Goal: Task Accomplishment & Management: Use online tool/utility

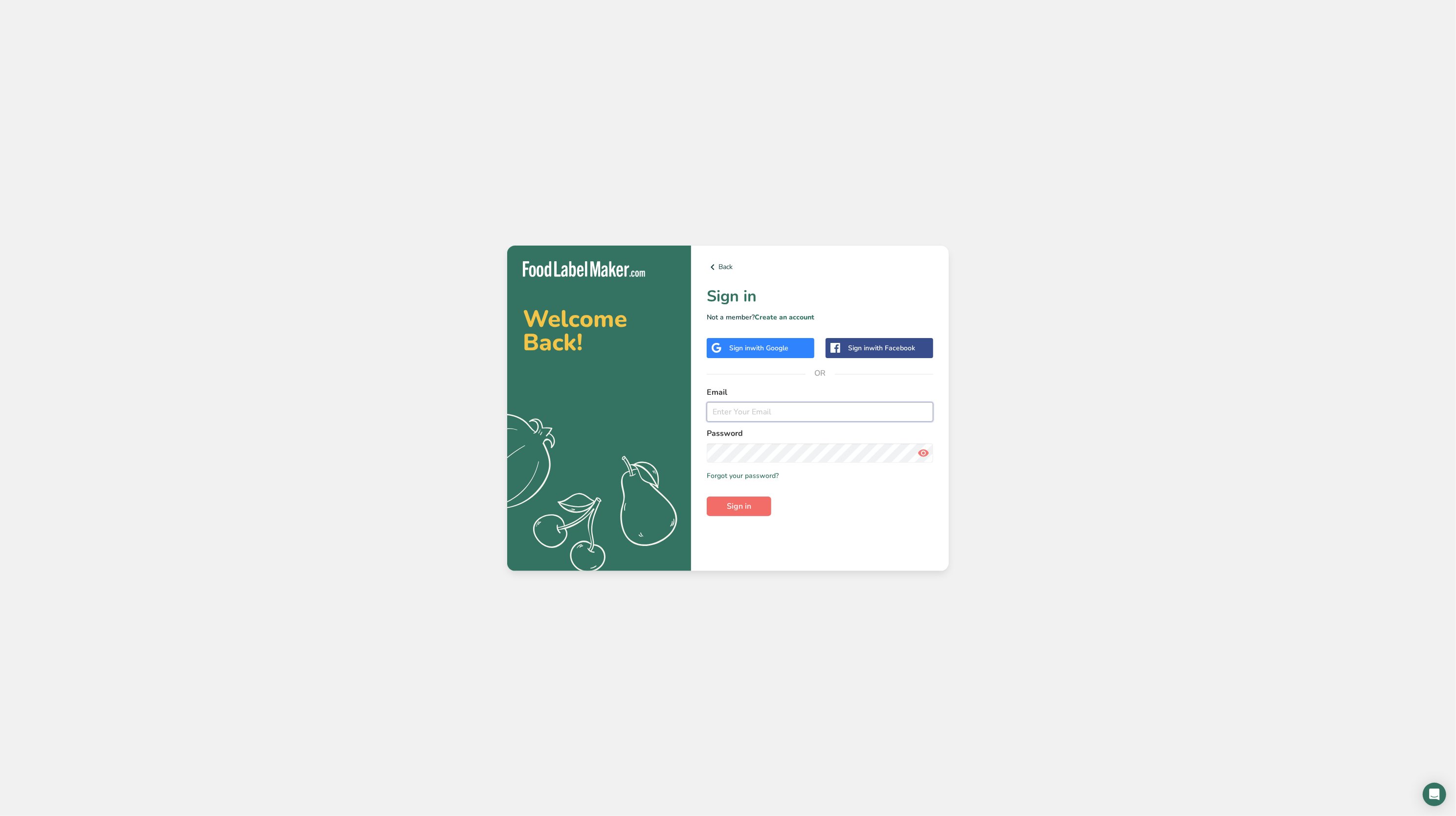
type input "[EMAIL_ADDRESS][DOMAIN_NAME]"
click at [752, 500] on button "Sign in" at bounding box center [739, 506] width 65 height 19
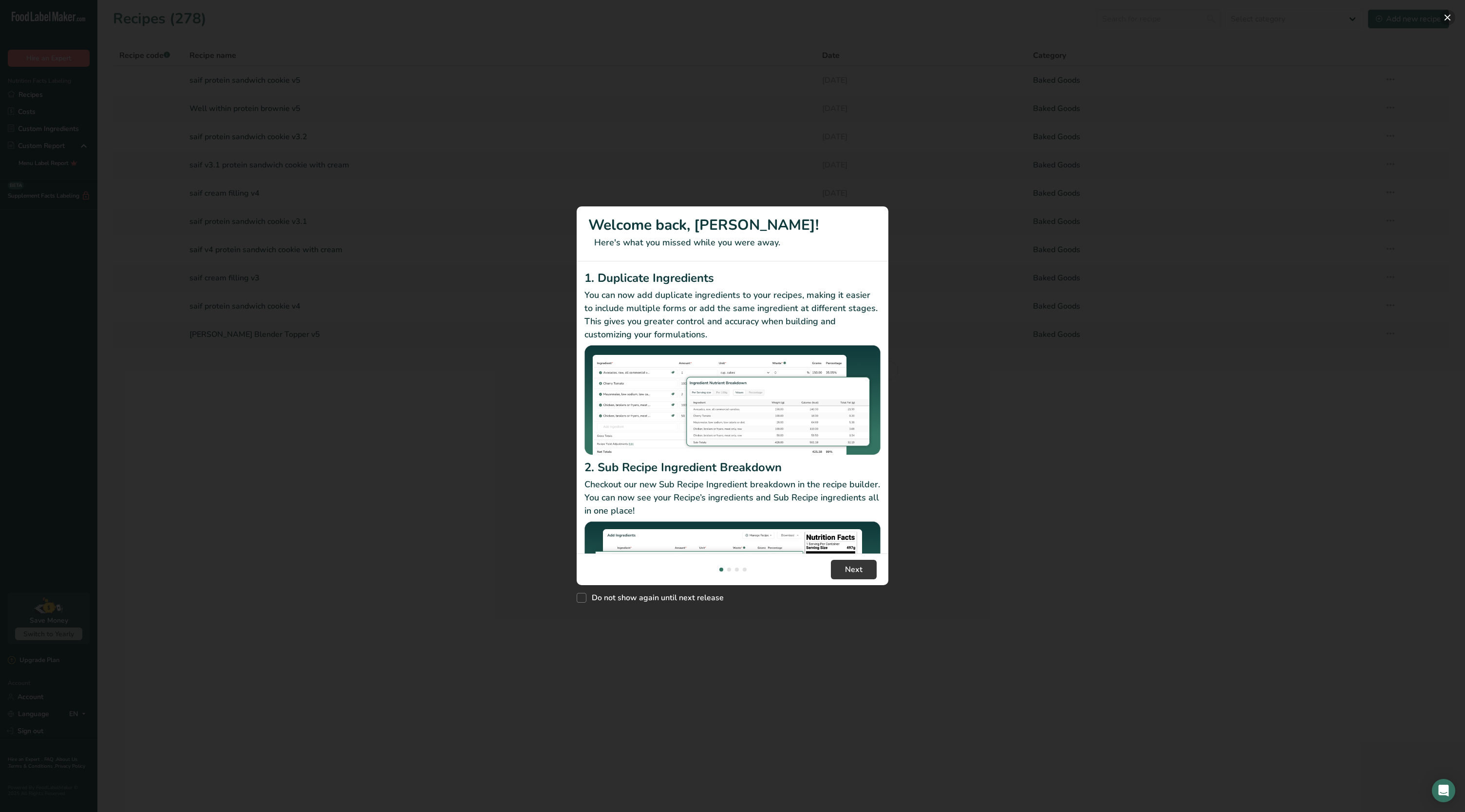
click at [1447, 17] on button "New Features" at bounding box center [1447, 17] width 16 height 16
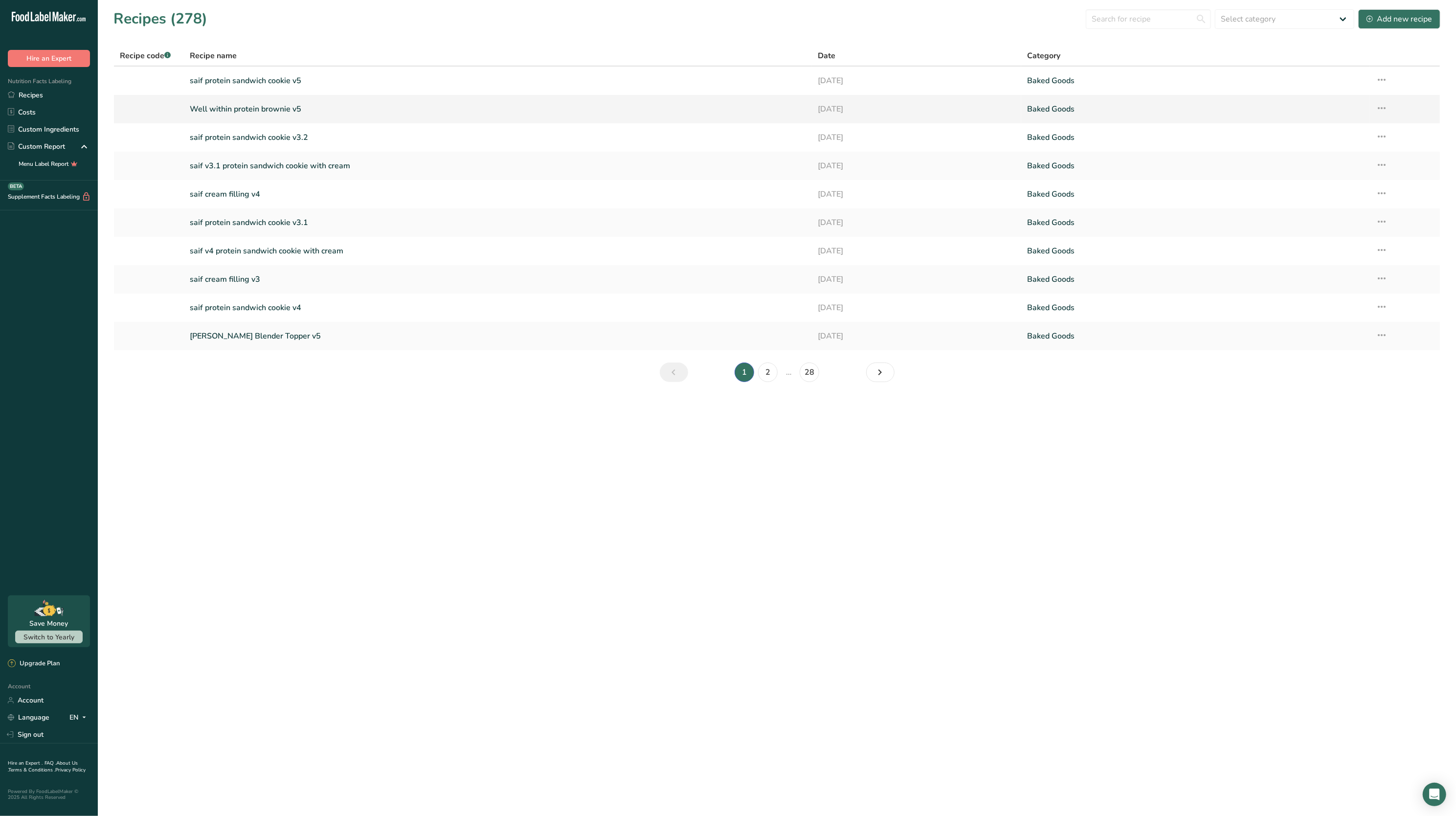
click at [1380, 105] on icon at bounding box center [1382, 108] width 12 height 18
click at [1311, 177] on span "Duplicate Recipe" at bounding box center [1292, 177] width 53 height 11
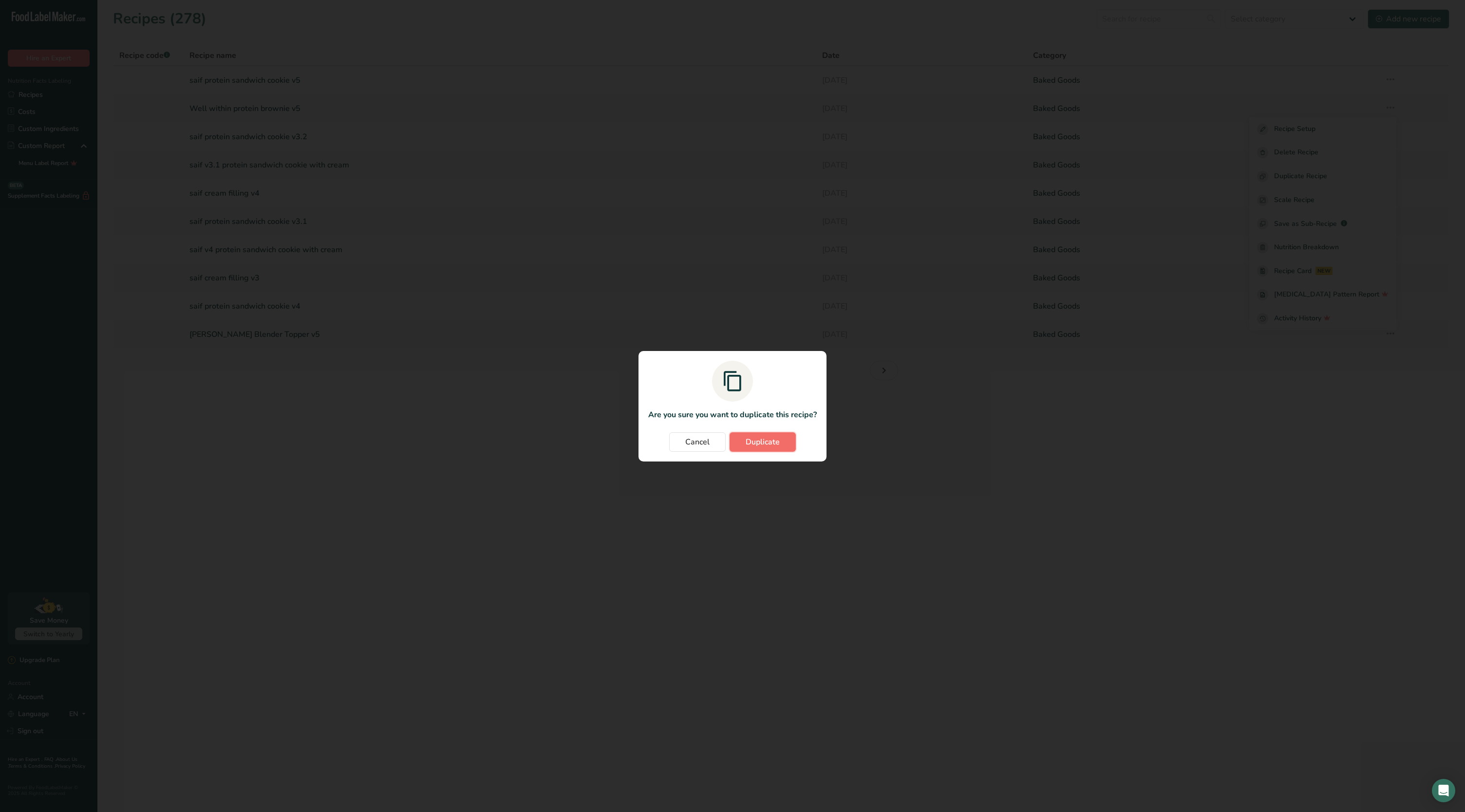
click at [791, 443] on button "Duplicate" at bounding box center [763, 442] width 67 height 19
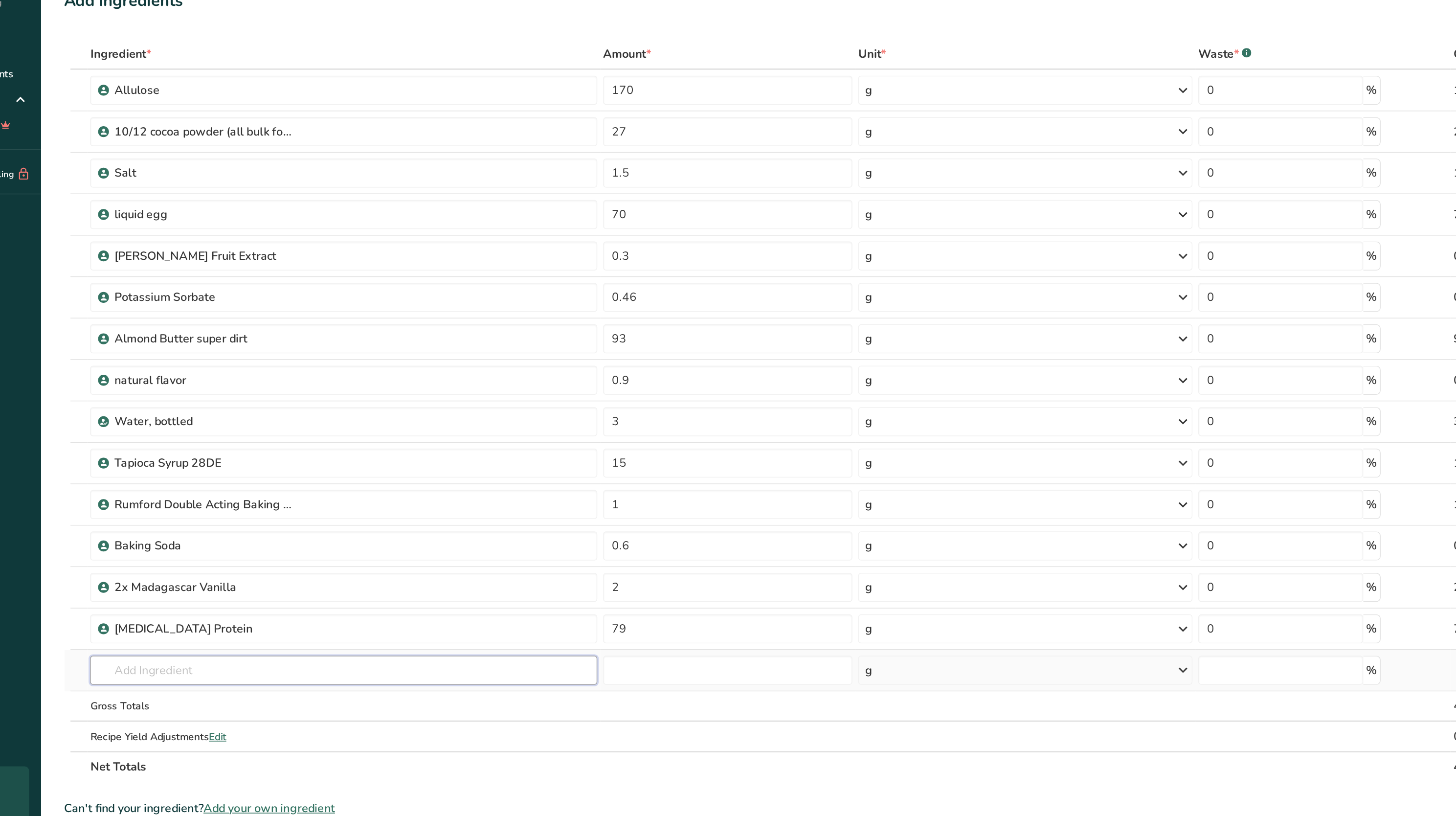
click at [275, 529] on input "text" at bounding box center [302, 531] width 342 height 19
type input "tapioa fiber"
click at [205, 558] on link "Tapioca Fiber" at bounding box center [302, 551] width 342 height 16
type input "Tapioca Fiber"
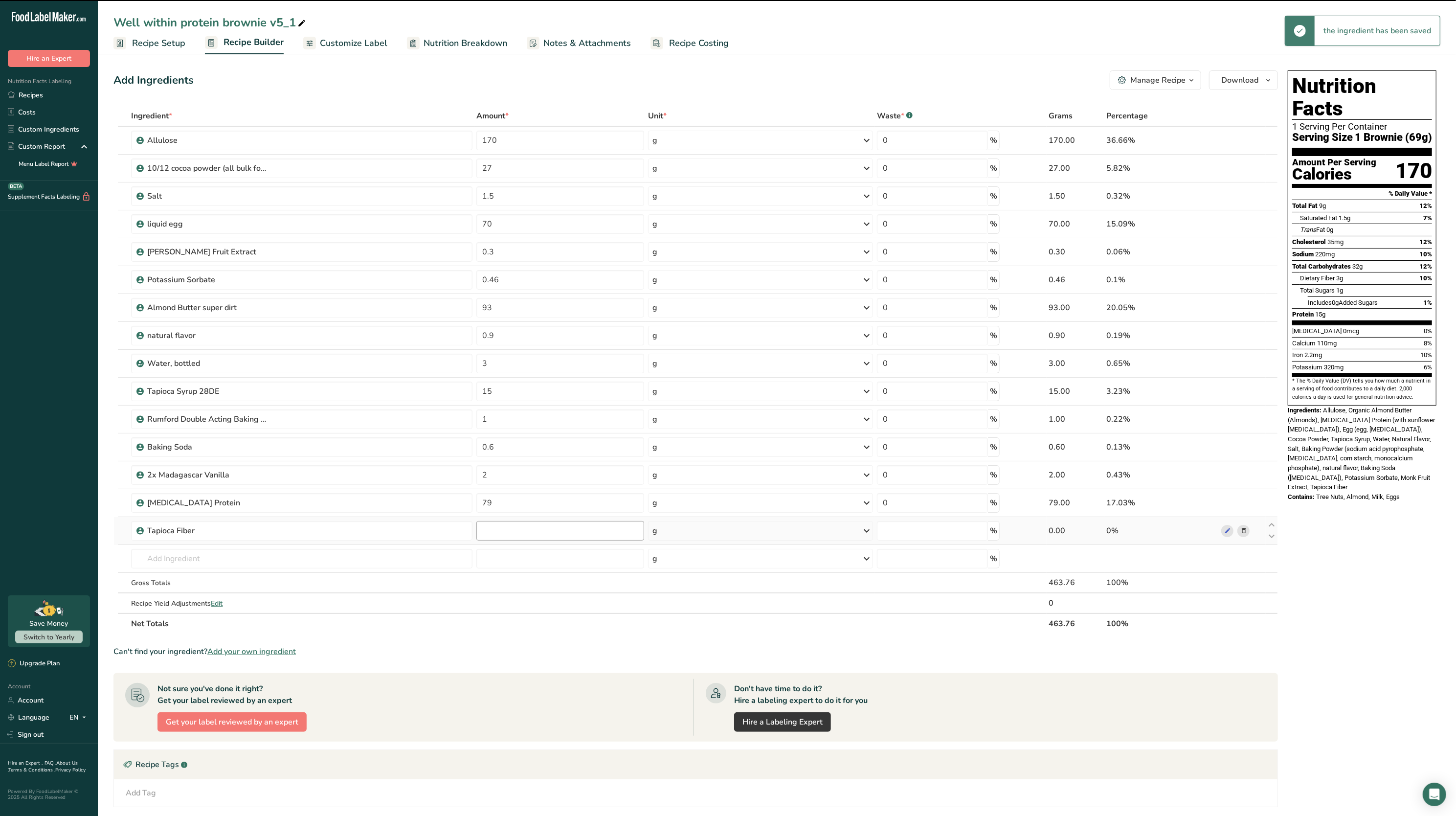
type input "0"
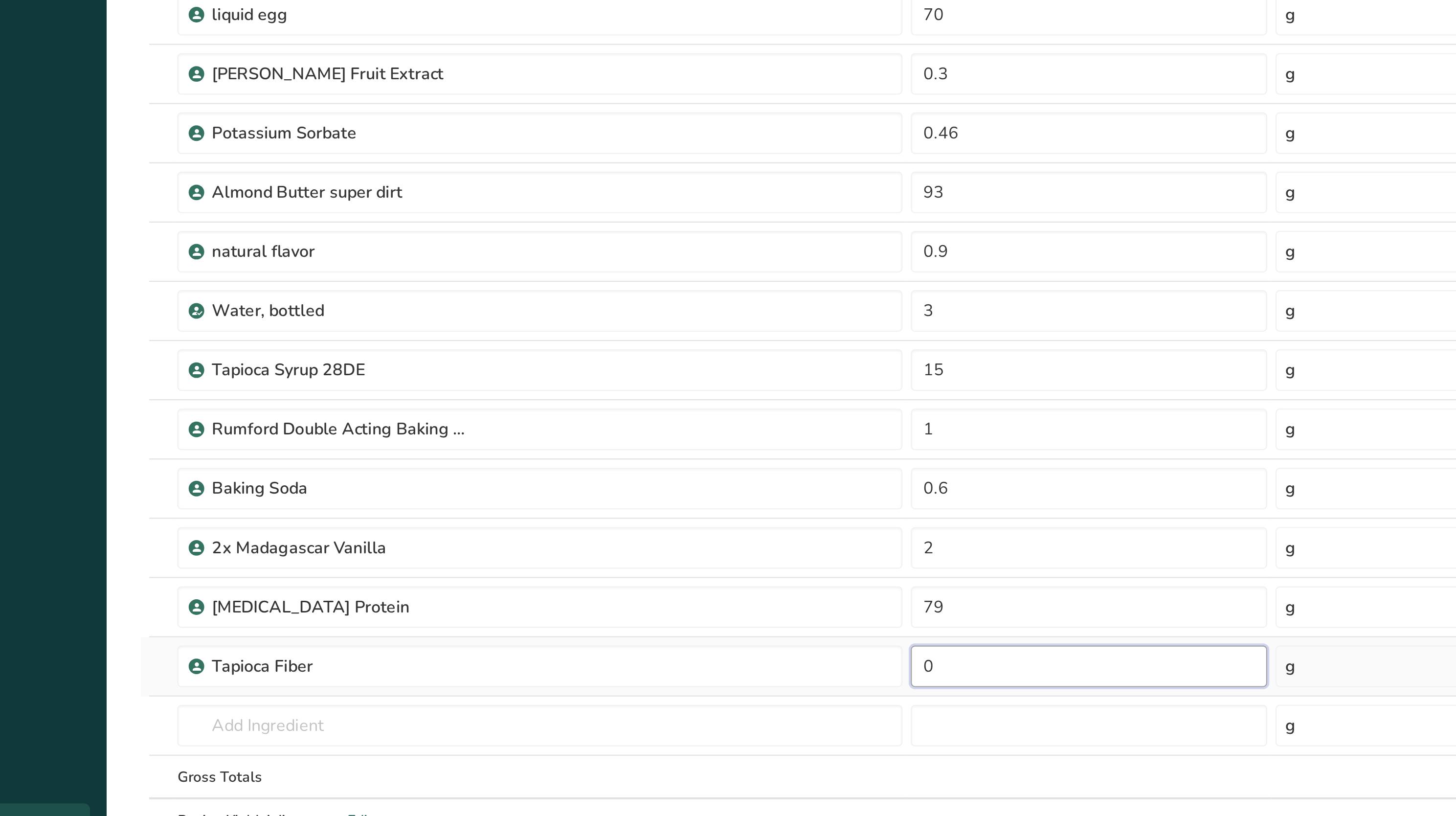
click at [519, 536] on input "0" at bounding box center [561, 531] width 168 height 19
type input "15"
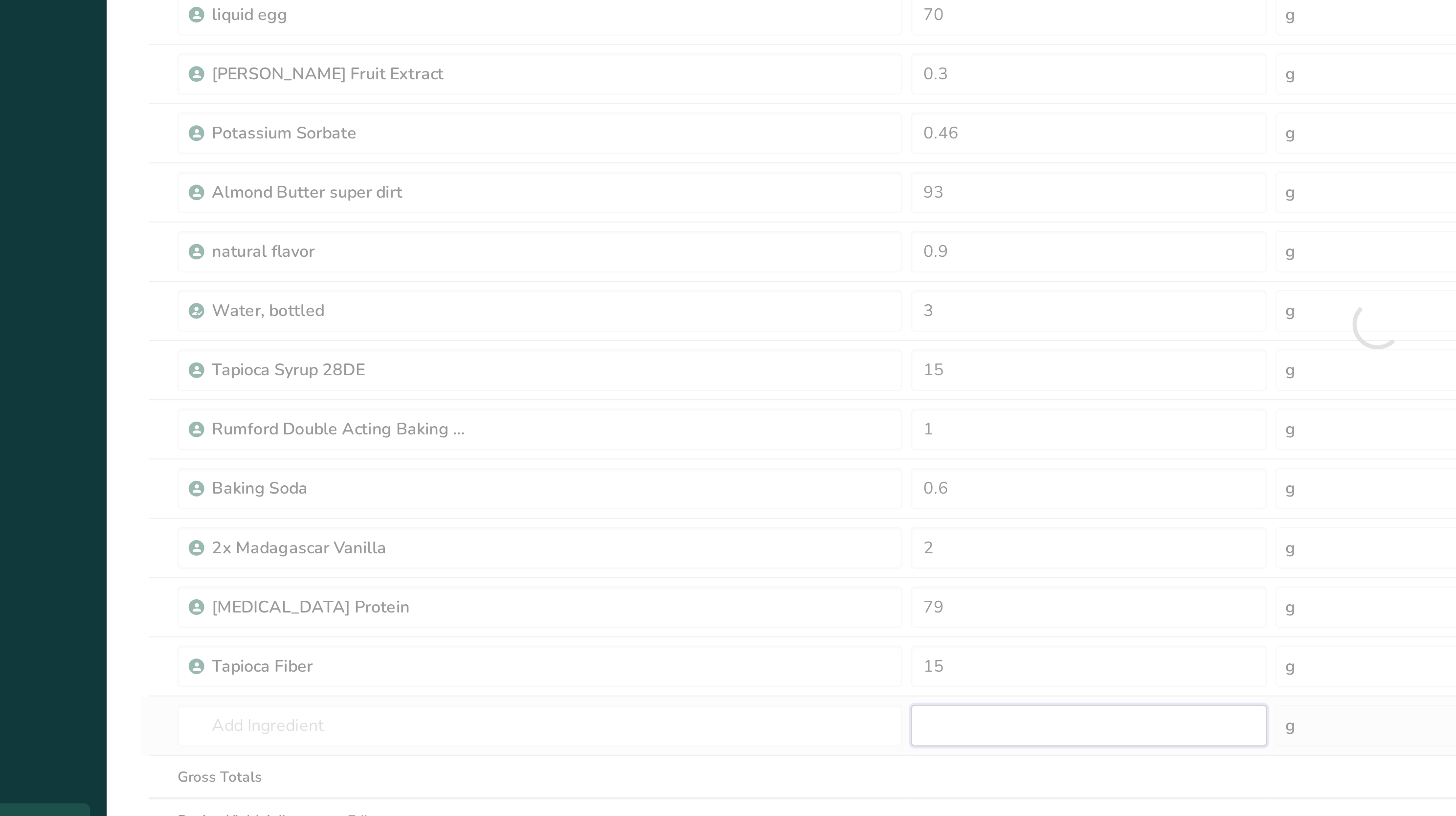
click at [500, 564] on div "Ingredient * Amount * Unit * Waste * .a-a{fill:#347362;}.b-a{fill:#fff;} Grams …" at bounding box center [696, 370] width 1165 height 529
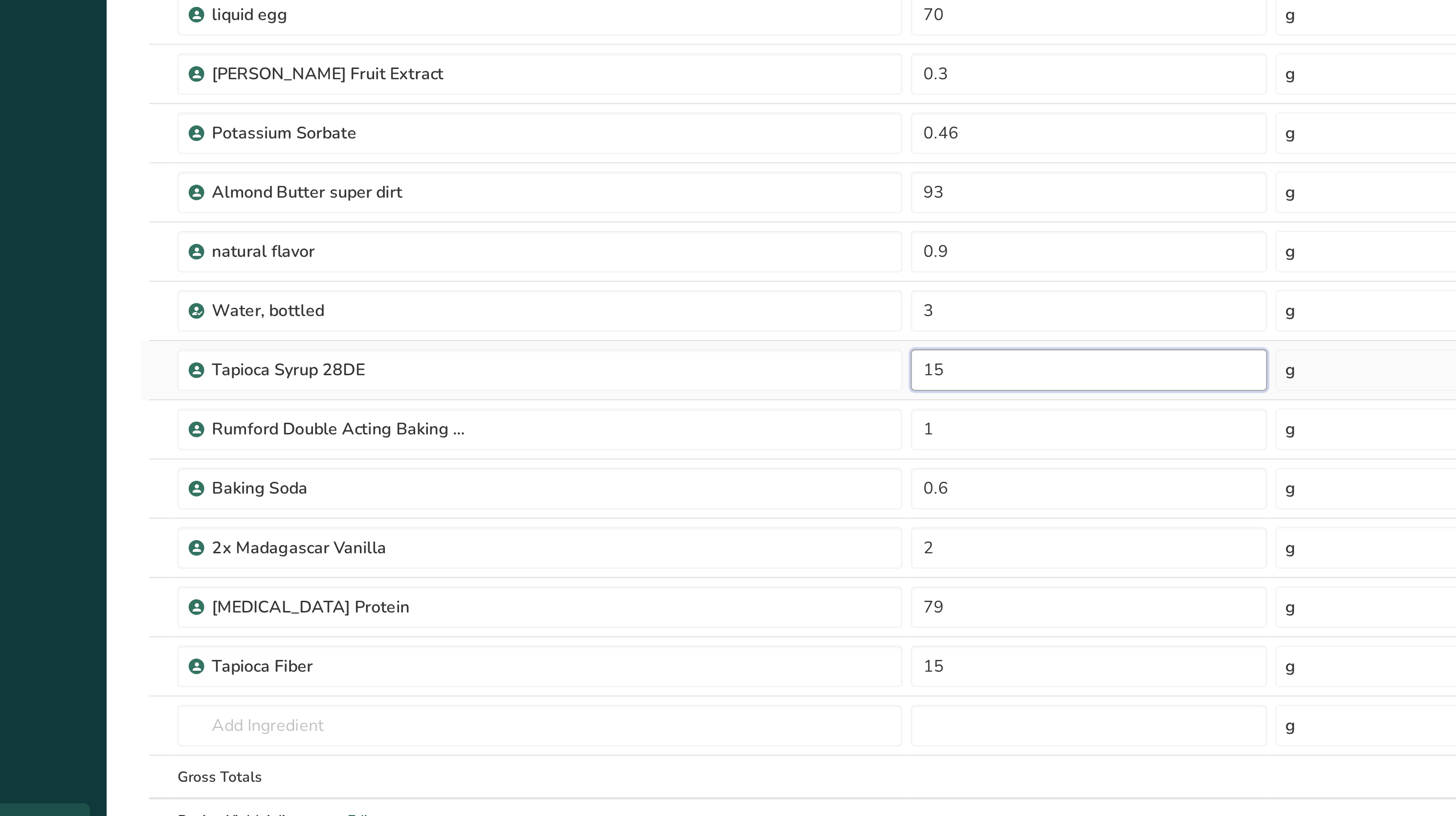
click at [507, 396] on input "15" at bounding box center [561, 391] width 168 height 19
type input "1"
type input "0"
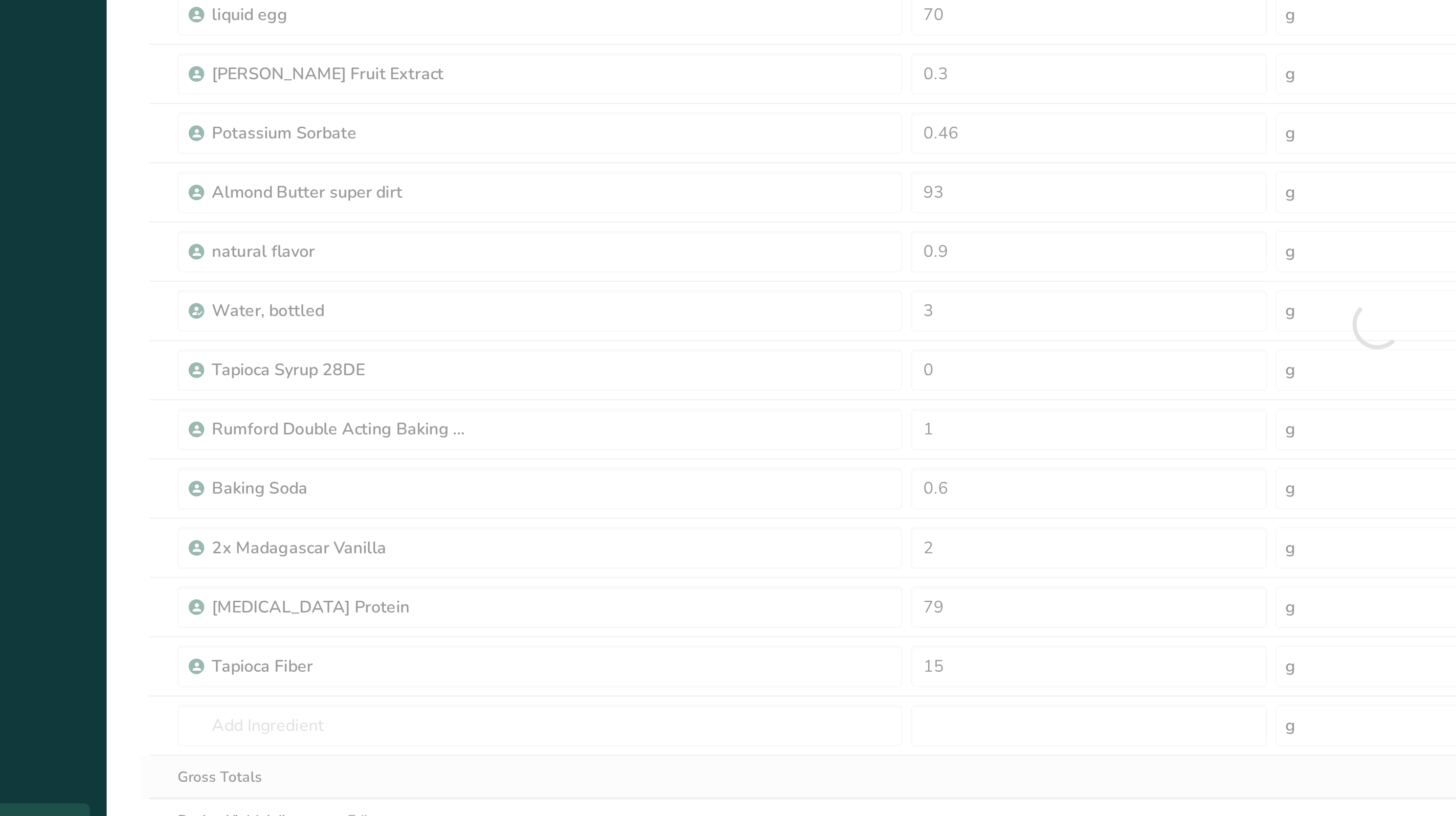
click at [470, 577] on div "Ingredient * Amount * Unit * Waste * .a-a{fill:#347362;}.b-a{fill:#fff;} Grams …" at bounding box center [696, 370] width 1165 height 529
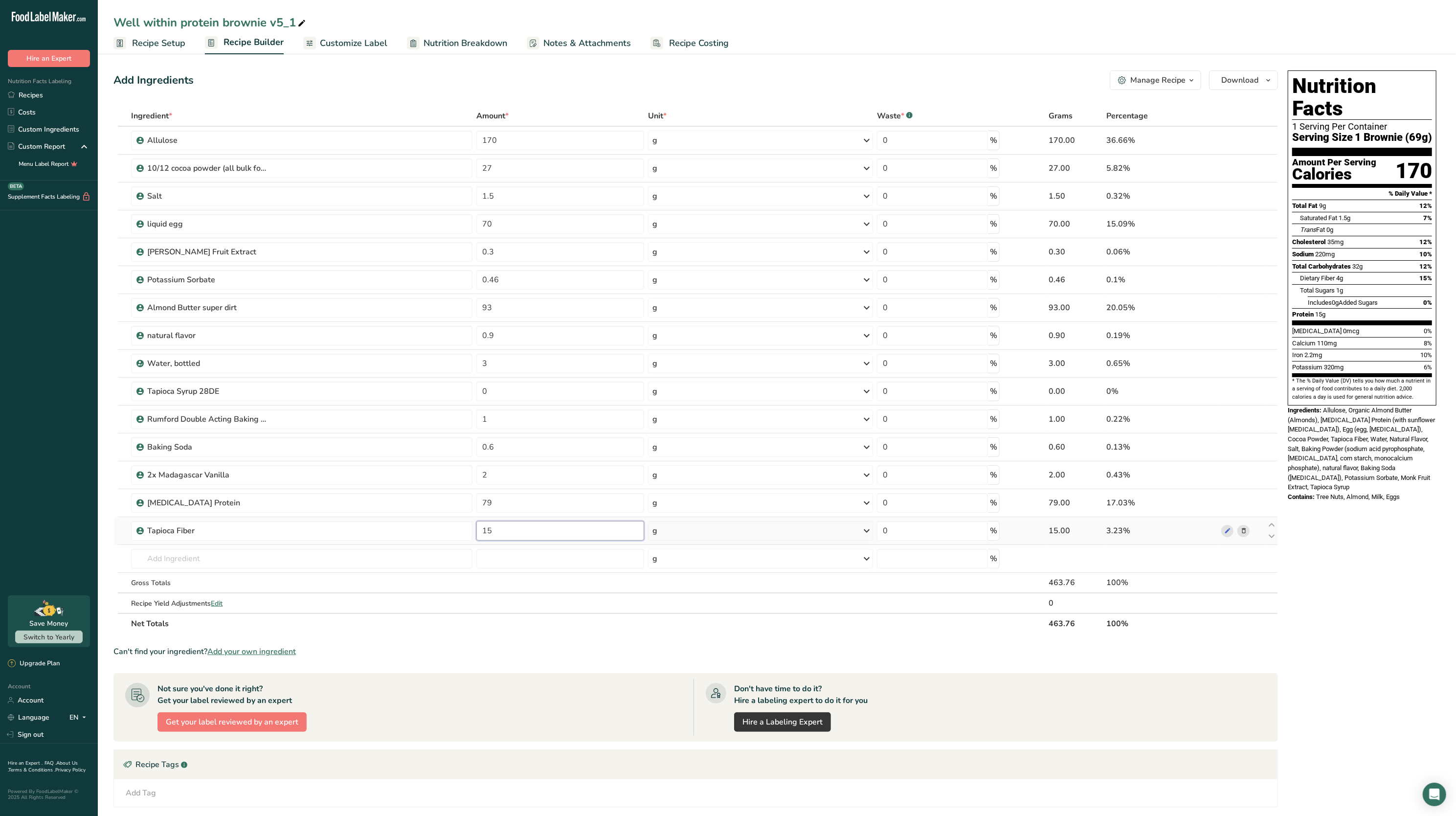
click at [517, 539] on input "15" at bounding box center [561, 531] width 168 height 19
type input "1"
click at [1382, 408] on span "Allulose, Organic Almond Butter (Almonds), [MEDICAL_DATA] Protein (with sunflow…" at bounding box center [1362, 448] width 147 height 85
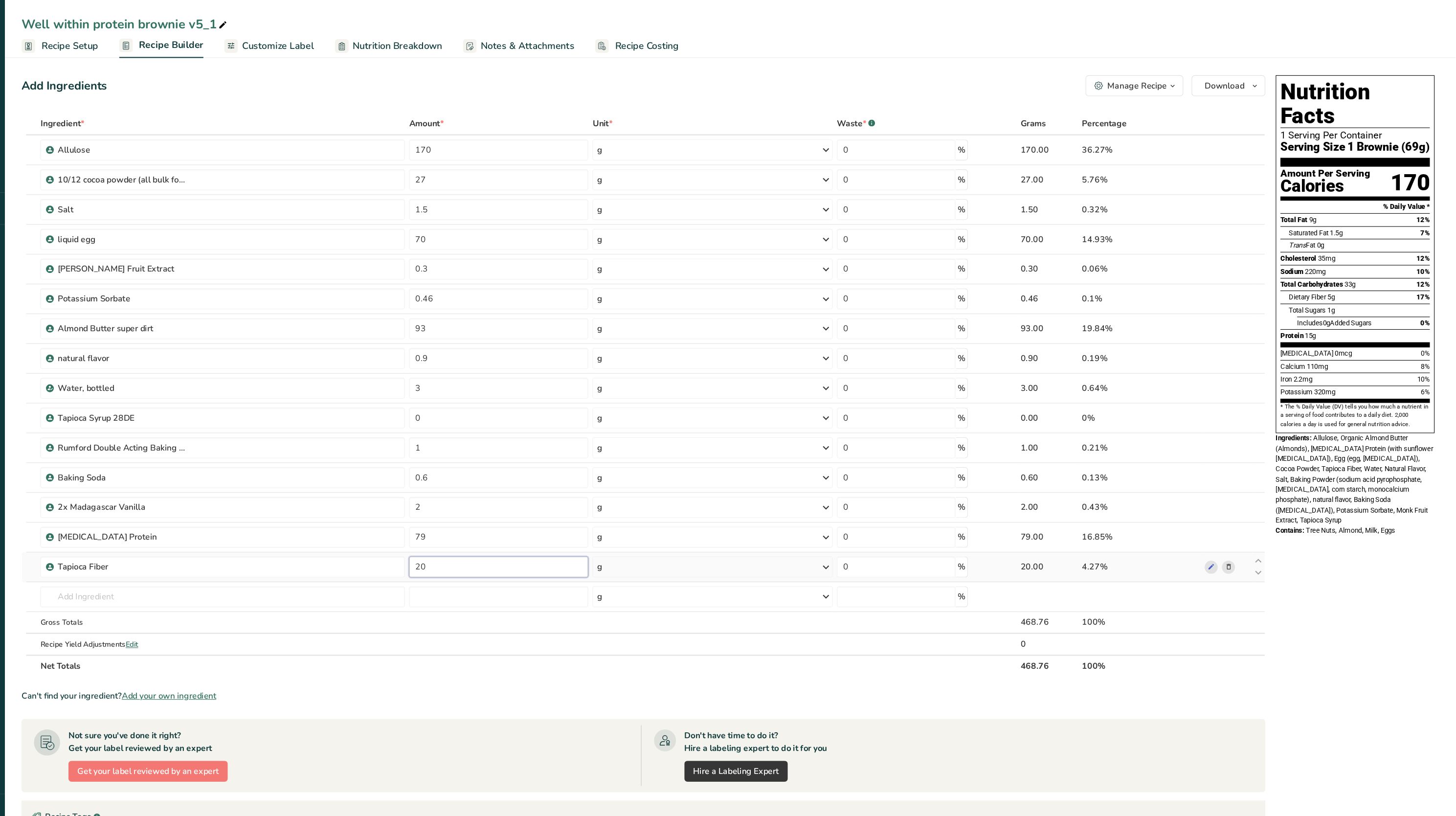
click at [540, 539] on input "20" at bounding box center [561, 531] width 168 height 19
type input "2"
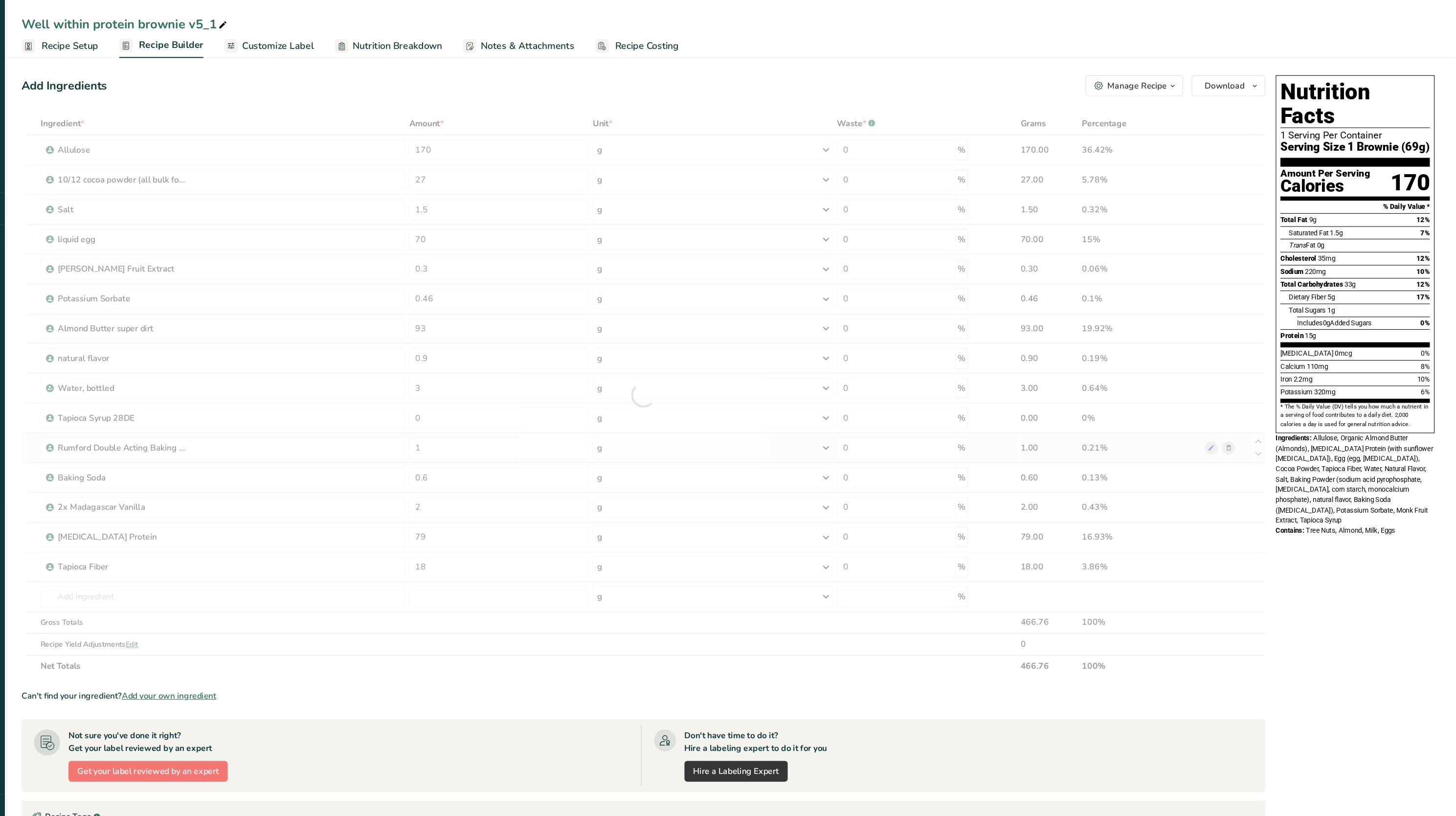
click at [1114, 417] on div "Ingredient * Amount * Unit * Waste * .a-a{fill:#347362;}.b-a{fill:#fff;} Grams …" at bounding box center [696, 370] width 1165 height 529
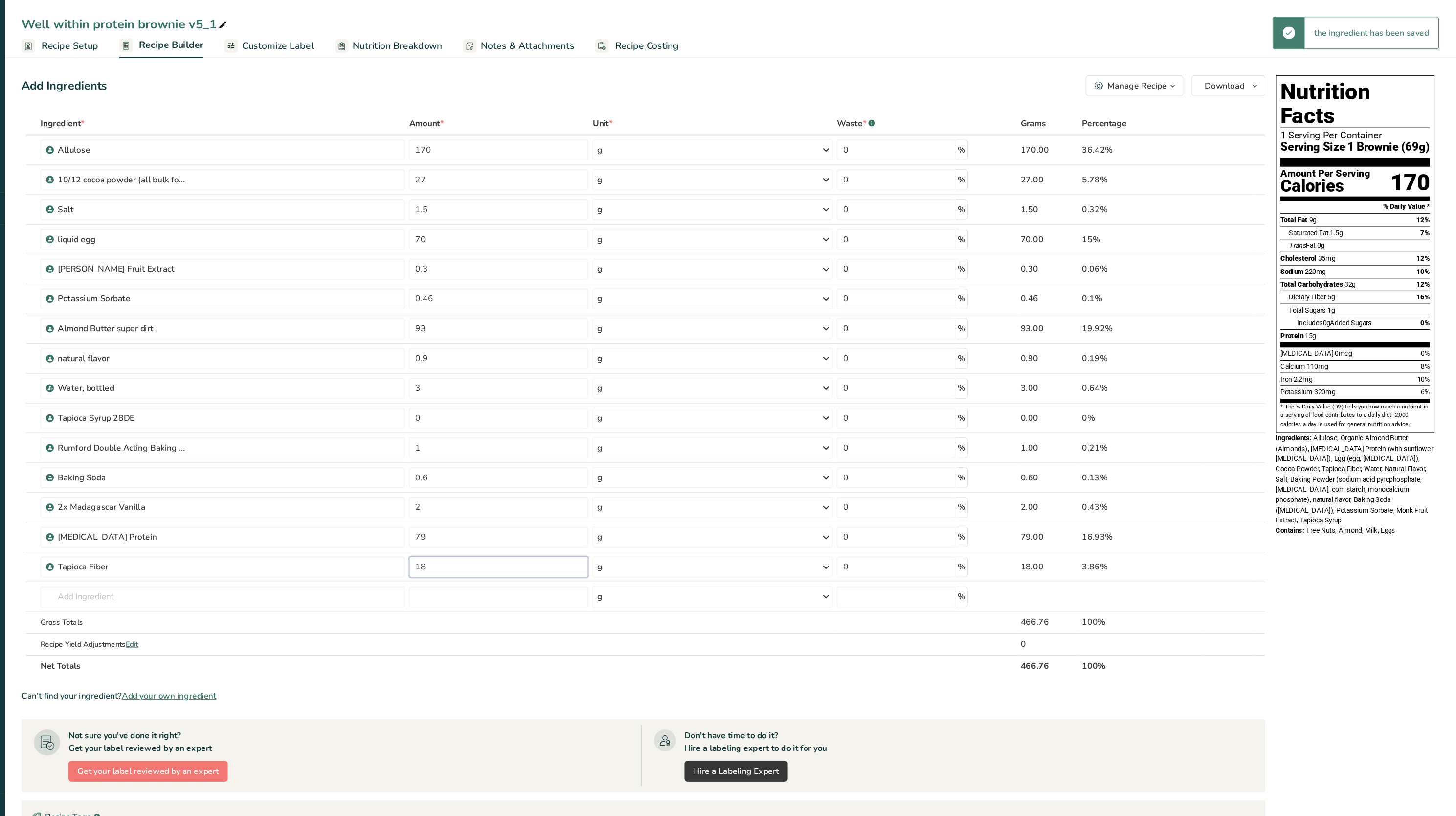
click at [532, 535] on input "18" at bounding box center [561, 531] width 168 height 19
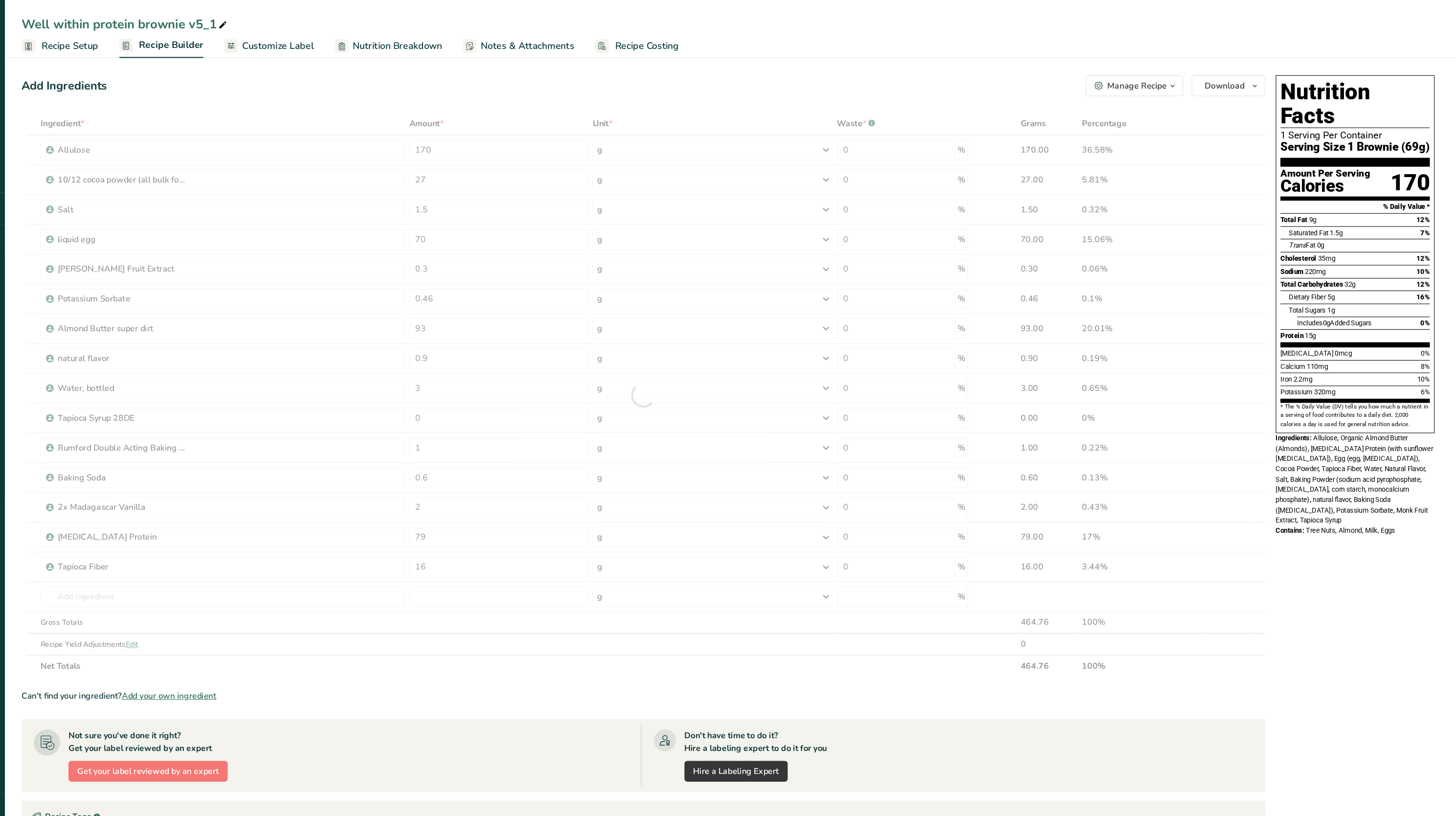
click at [1308, 408] on span "Allulose, Organic Almond Butter (Almonds), [MEDICAL_DATA] Protein (with sunflow…" at bounding box center [1362, 448] width 147 height 85
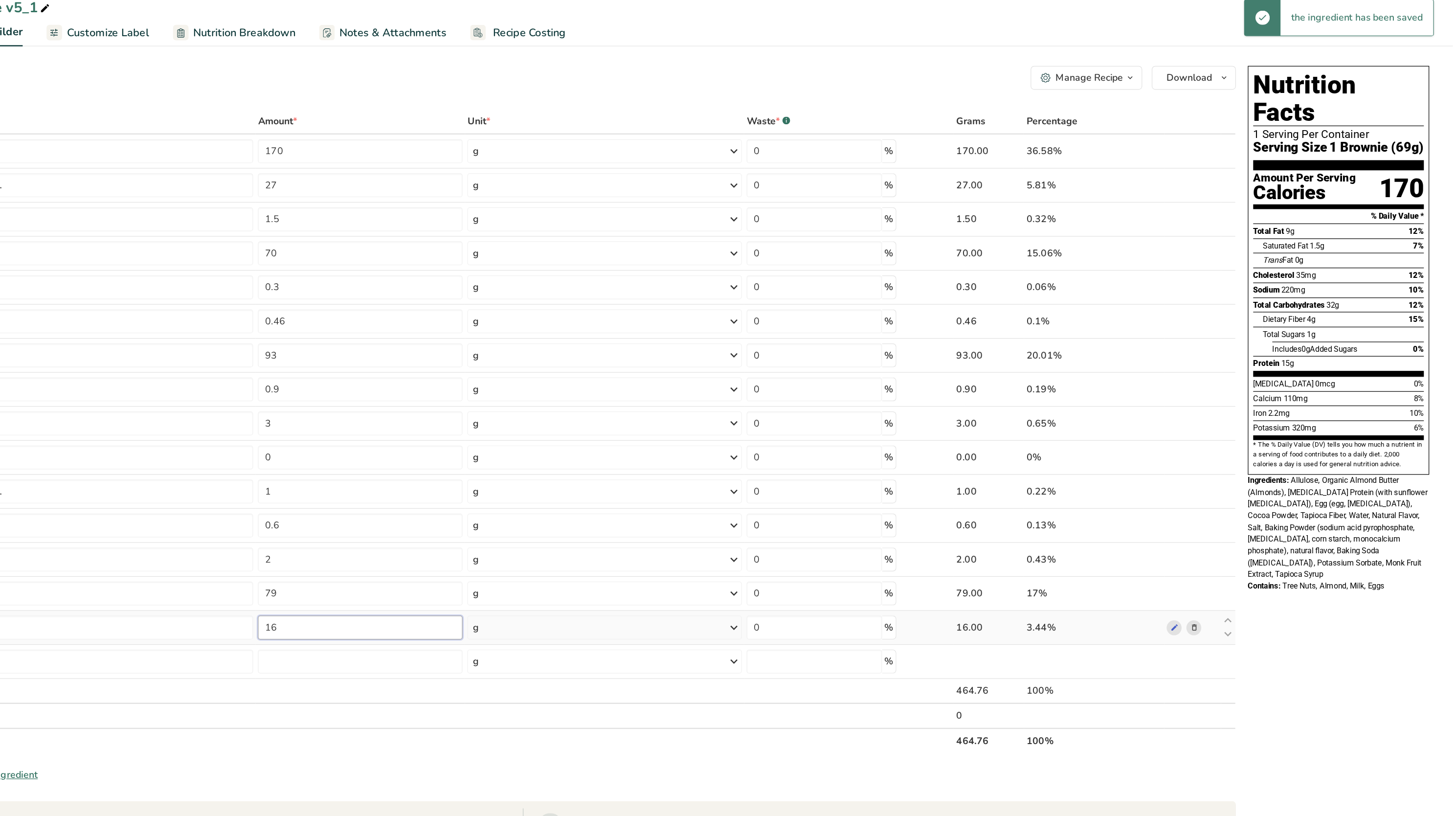
click at [581, 532] on input "16" at bounding box center [561, 531] width 168 height 19
click at [1328, 349] on div "Iron 2.2mg 10%" at bounding box center [1362, 355] width 140 height 12
click at [555, 526] on input "17" at bounding box center [561, 531] width 168 height 19
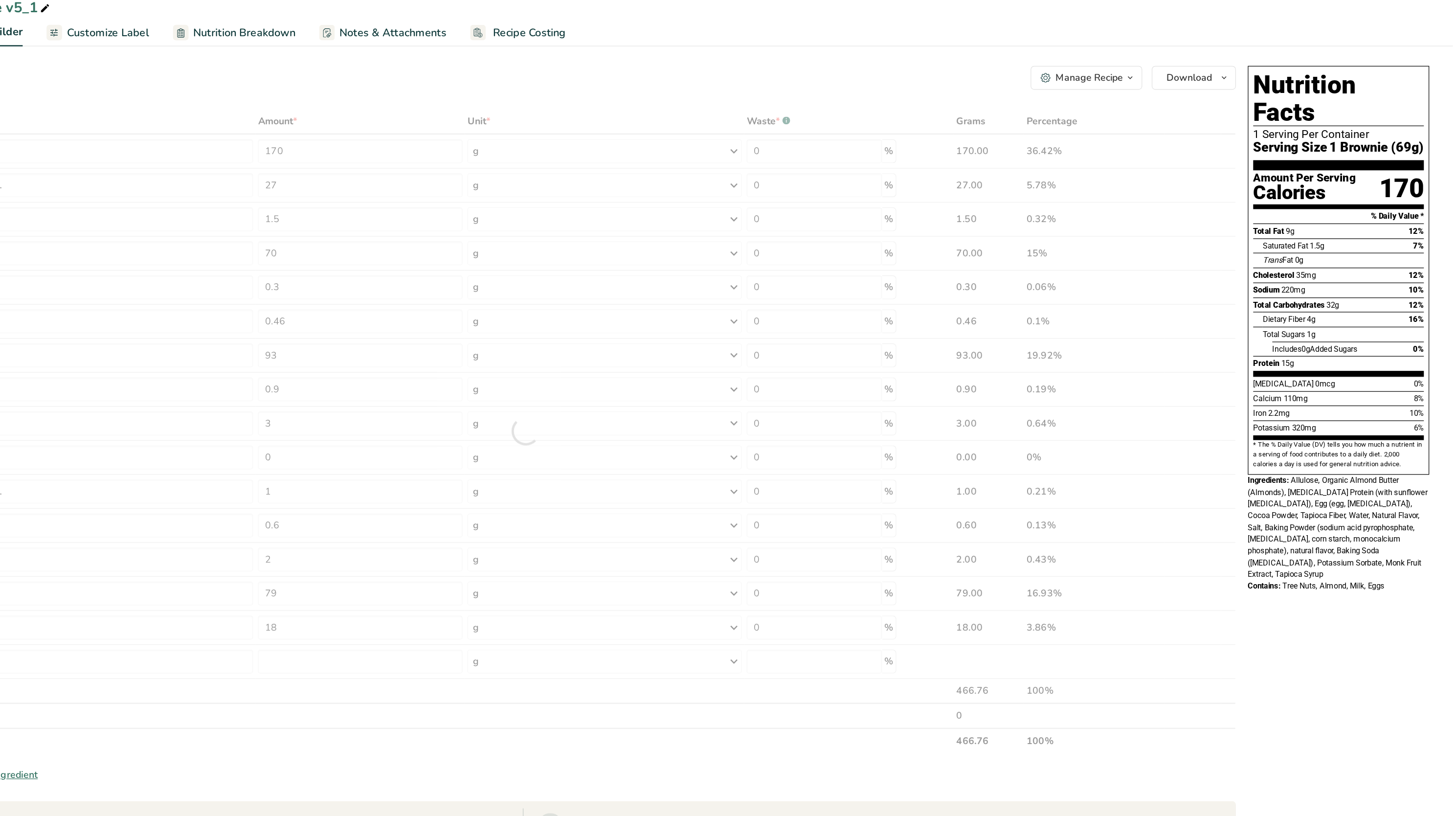
click at [1334, 405] on div "Ingredients: Allulose, Organic Almond Butter (Almonds), [MEDICAL_DATA] Protein …" at bounding box center [1362, 448] width 148 height 87
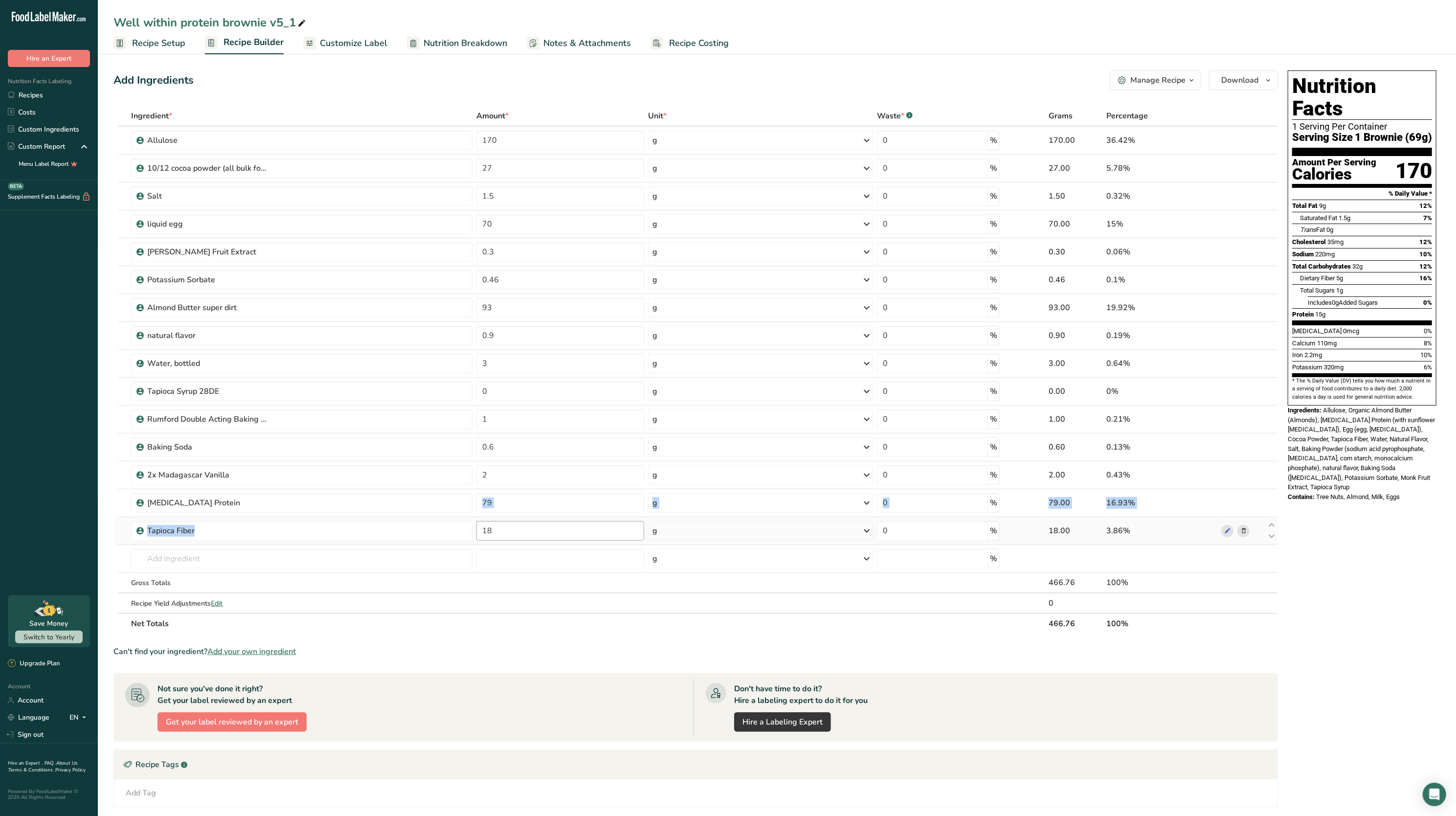
drag, startPoint x: 509, startPoint y: 518, endPoint x: 511, endPoint y: 531, distance: 13.2
click at [511, 531] on tbody "Allulose 170 g Weight Units g kg mg See more Volume Units l mL fl oz See more 0…" at bounding box center [696, 370] width 1163 height 486
click at [511, 531] on input "18" at bounding box center [561, 531] width 168 height 19
type input "1"
type input "30"
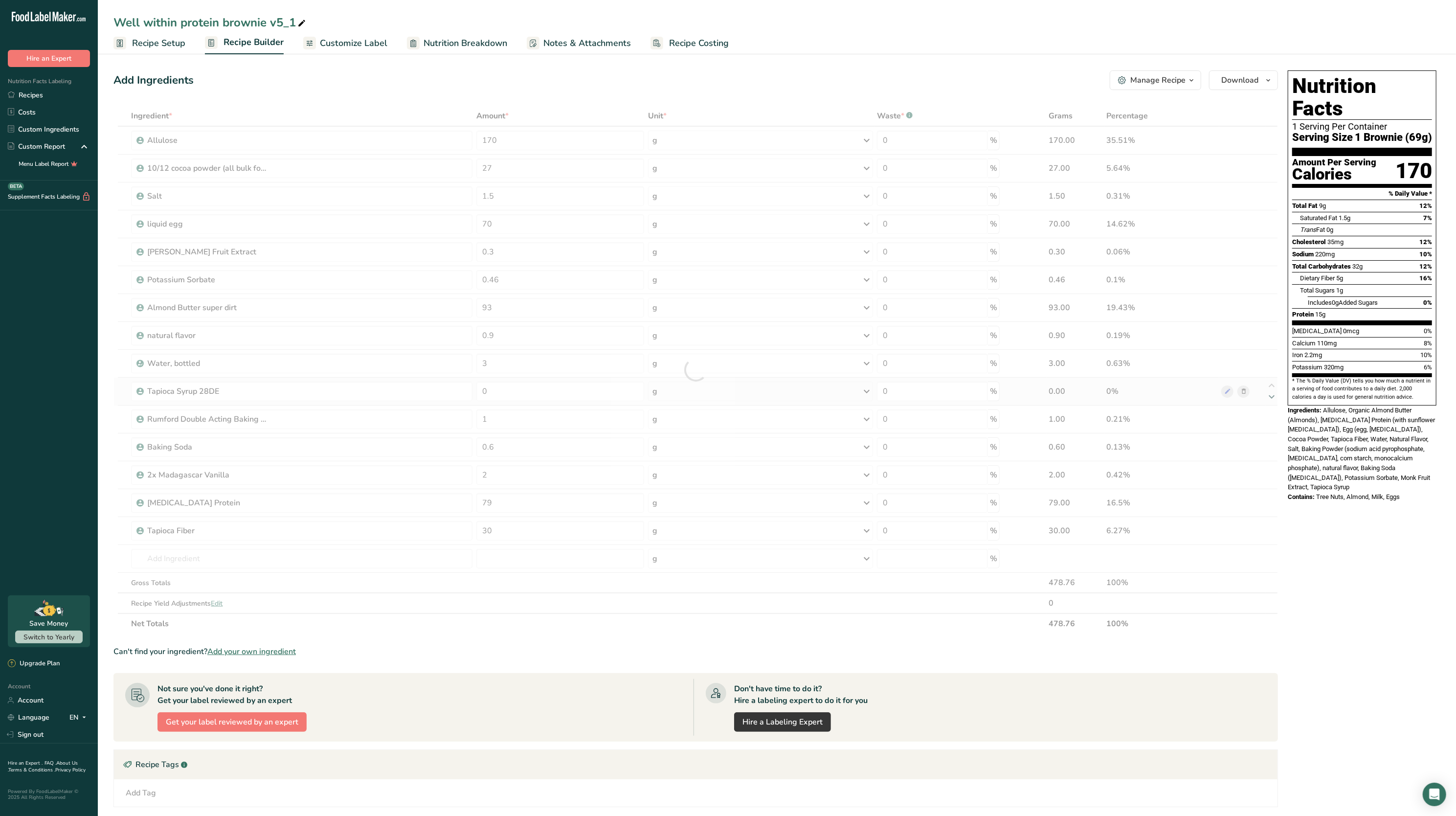
click at [1267, 394] on div "Ingredient * Amount * Unit * Waste * .a-a{fill:#347362;}.b-a{fill:#fff;} Grams …" at bounding box center [696, 370] width 1165 height 529
click at [53, 89] on link "Recipes" at bounding box center [49, 95] width 98 height 17
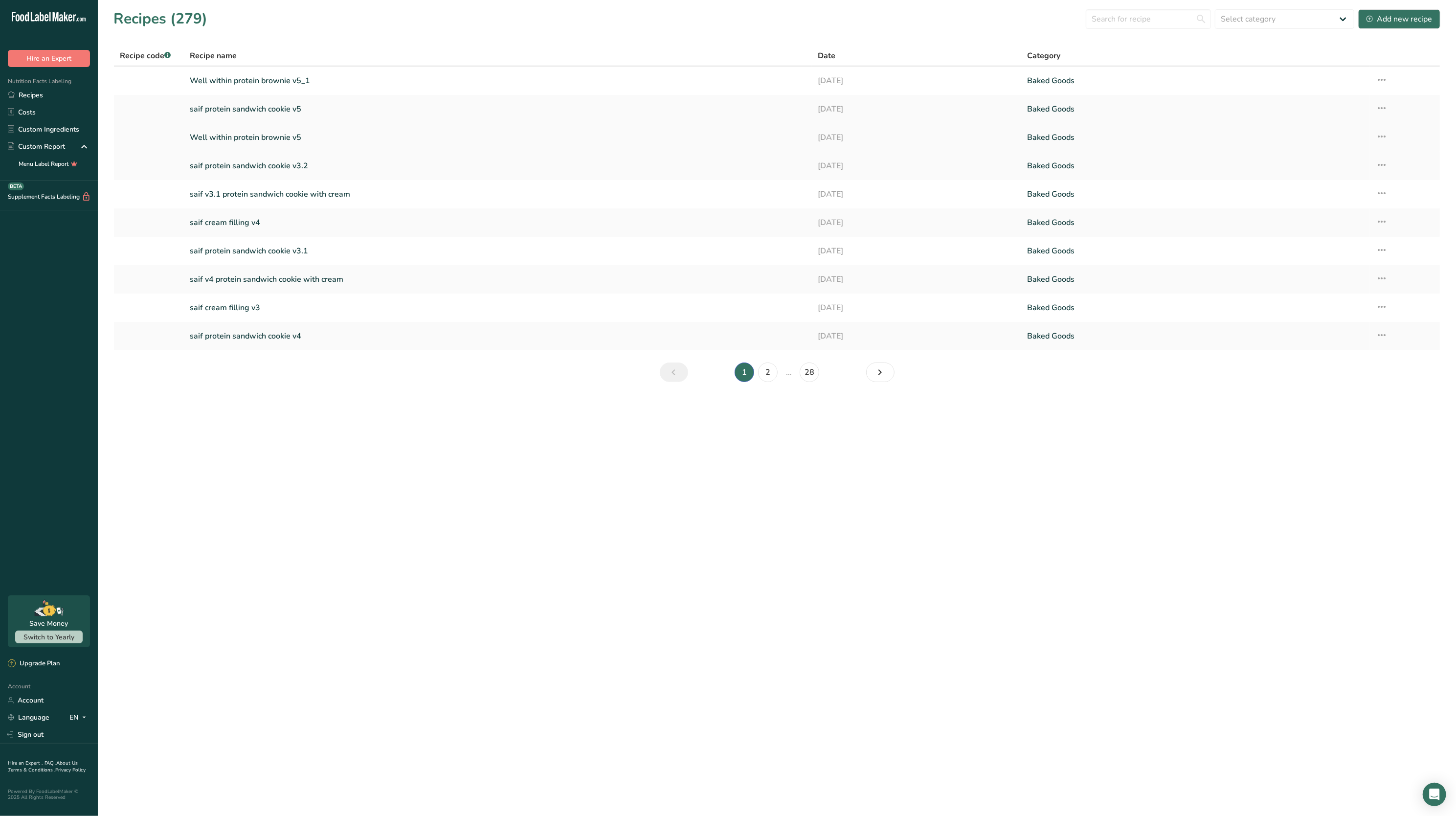
click at [250, 133] on link "Well within protein brownie v5" at bounding box center [498, 137] width 616 height 21
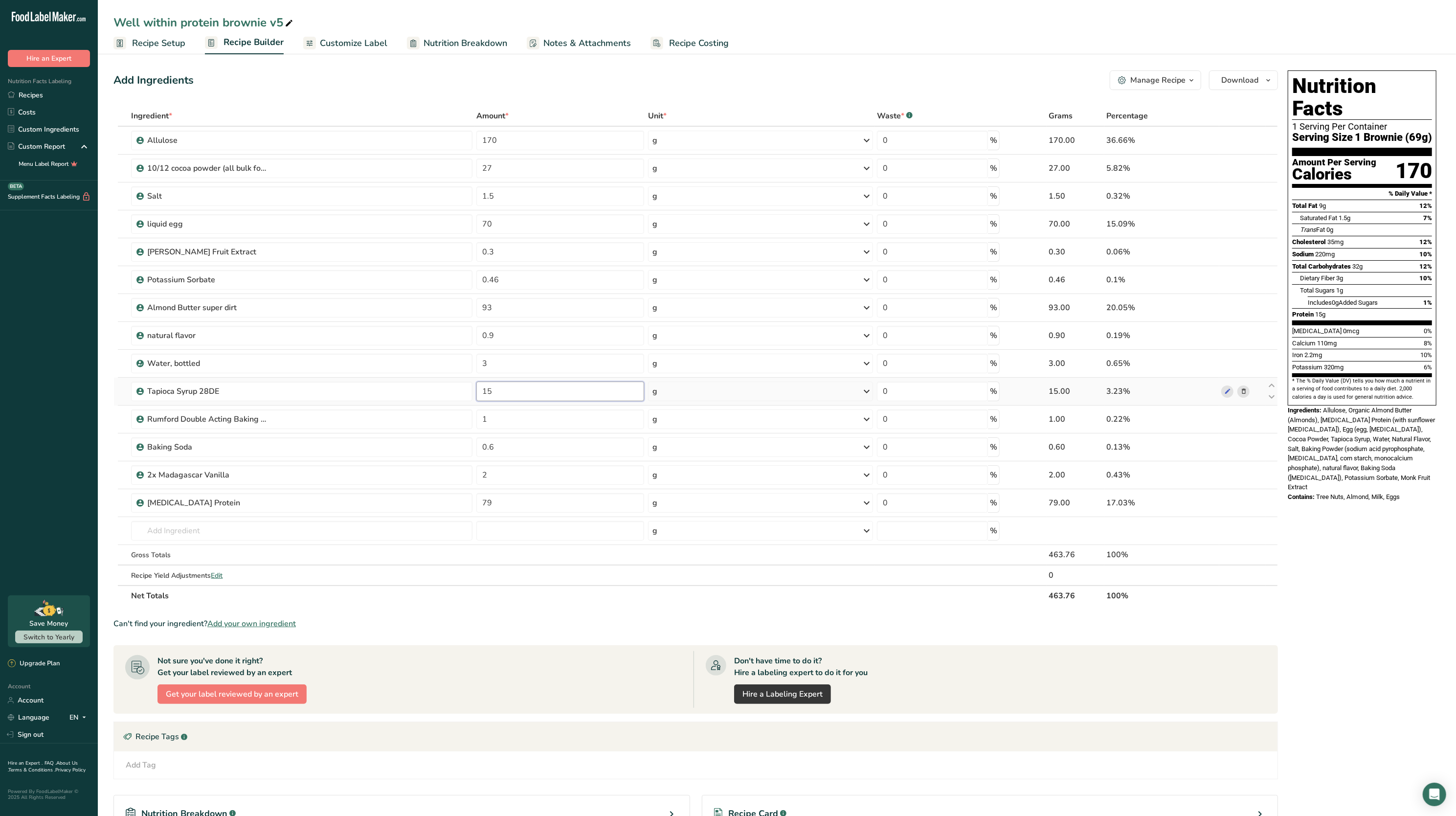
click at [509, 385] on input "15" at bounding box center [561, 391] width 168 height 19
type input "15.000007"
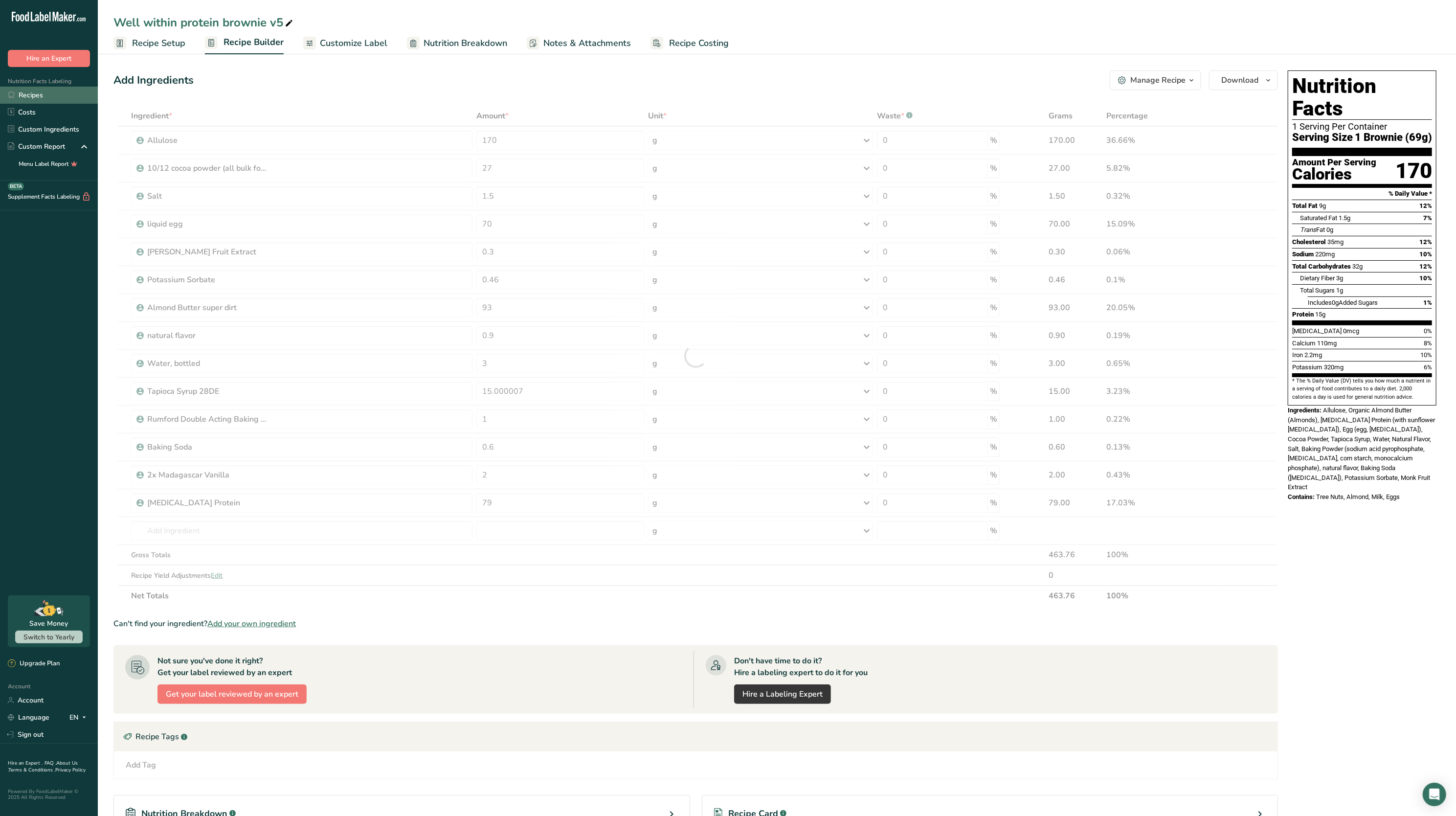
click at [45, 94] on link "Recipes" at bounding box center [49, 95] width 98 height 17
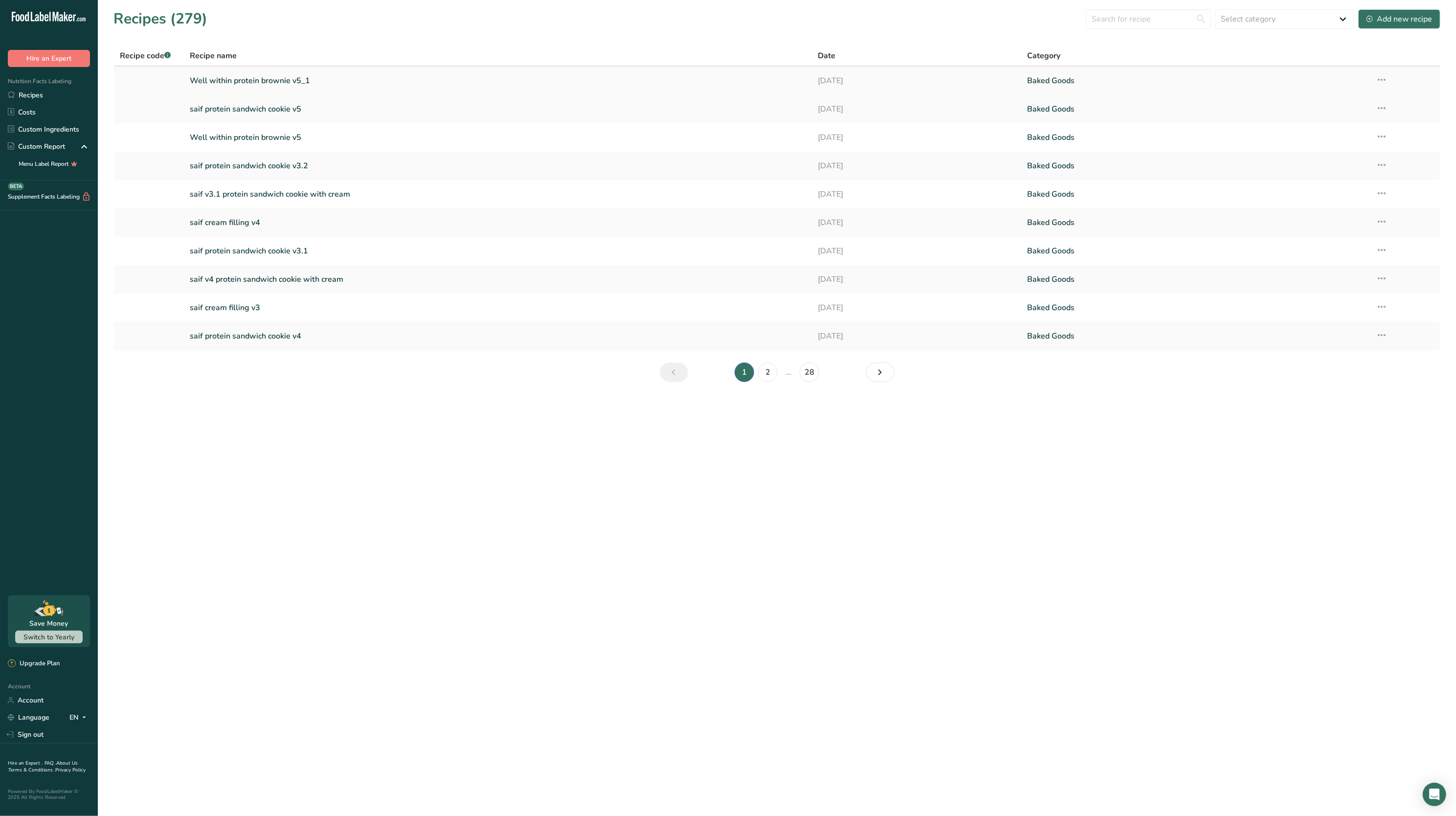
click at [255, 81] on link "Well within protein brownie v5_1" at bounding box center [498, 81] width 616 height 21
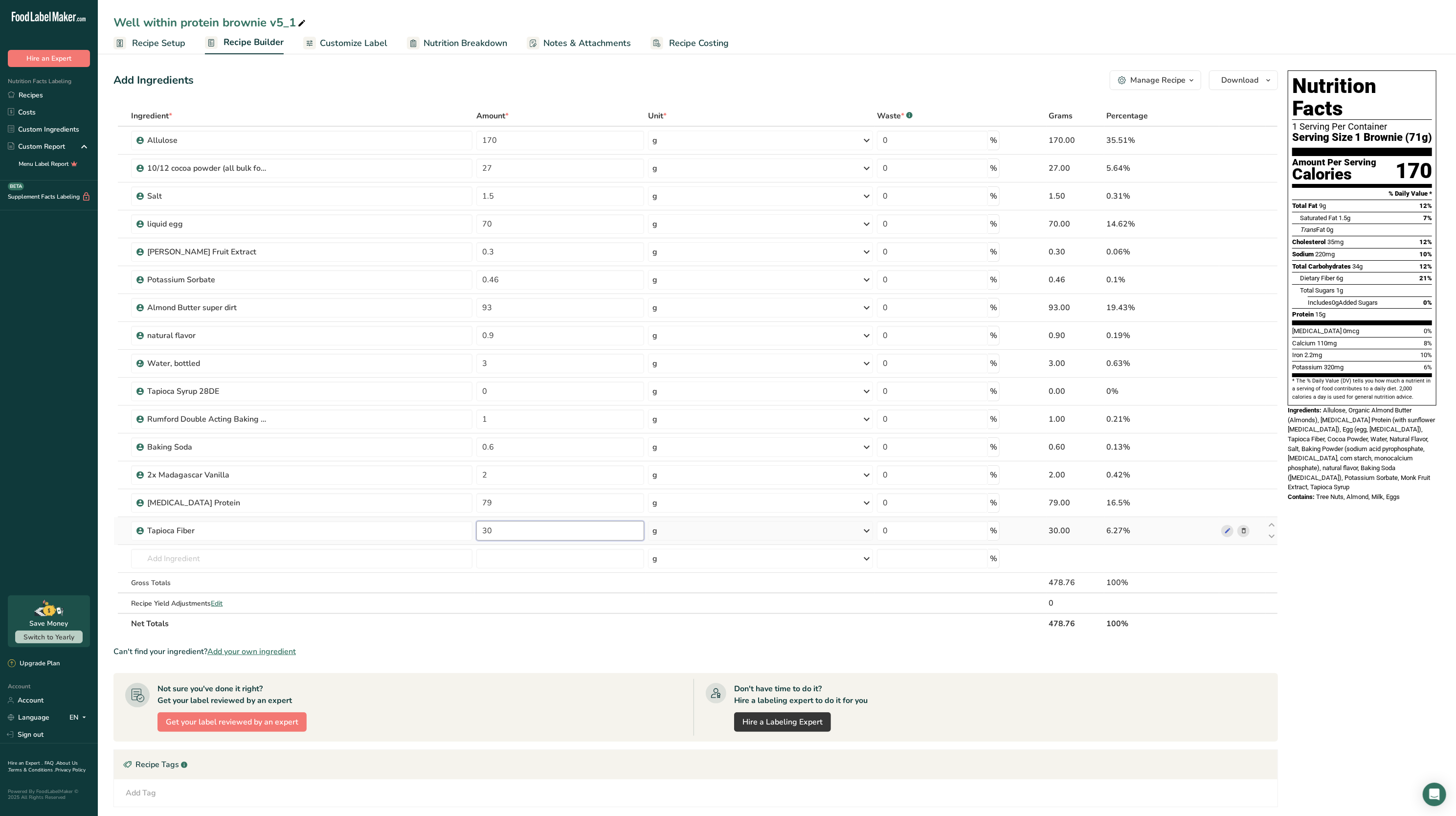
click at [531, 526] on input "30" at bounding box center [561, 531] width 168 height 19
type input "3"
type input "18"
click at [1372, 324] on div "[MEDICAL_DATA] 0mcg 0%" at bounding box center [1362, 330] width 140 height 12
click at [306, 24] on icon at bounding box center [302, 23] width 9 height 13
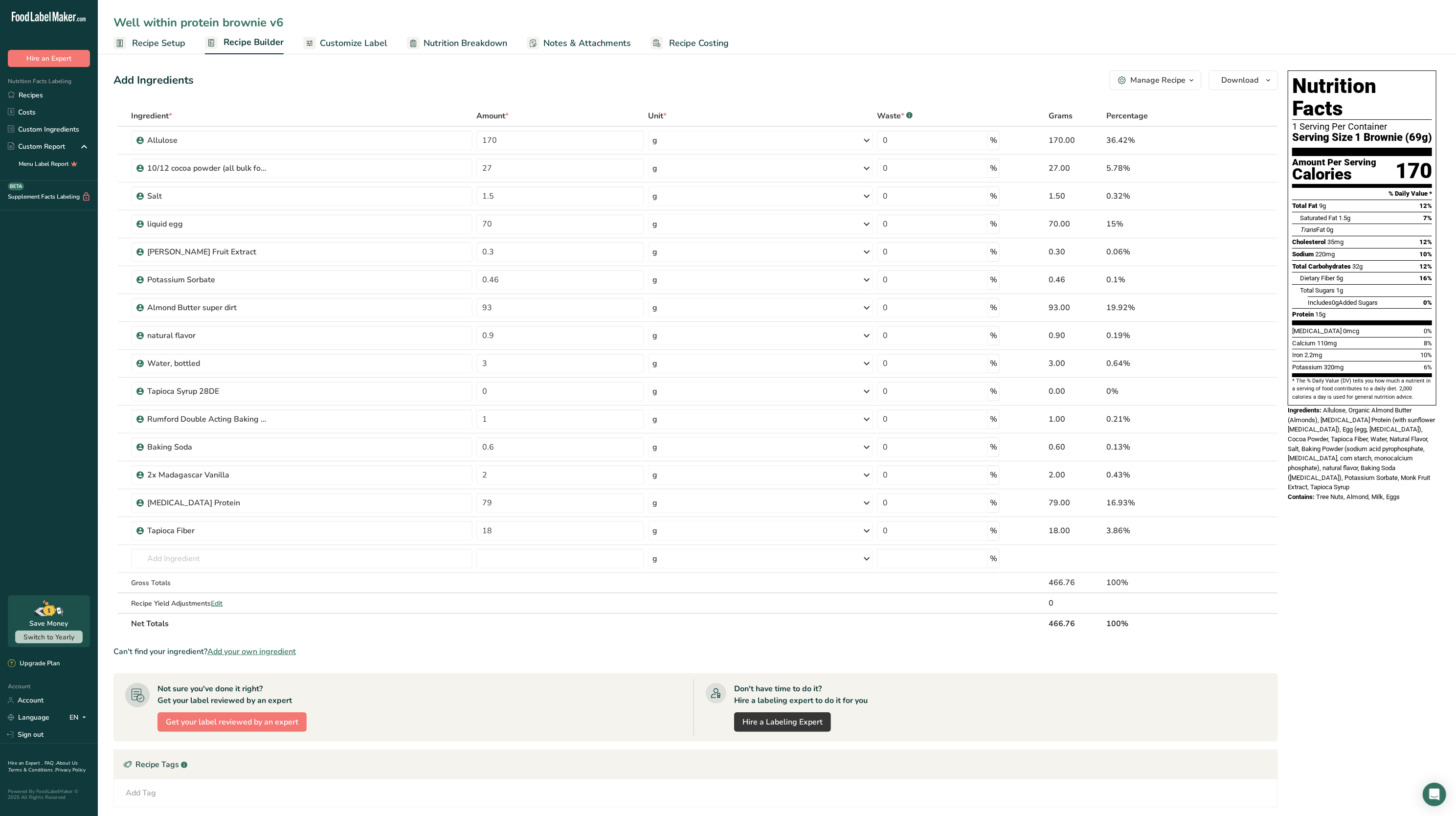
type input "Well within protein brownie v6"
click at [363, 85] on div "Add Ingredients Manage Recipe Delete Recipe Duplicate Recipe Scale Recipe Save …" at bounding box center [696, 80] width 1165 height 19
